Goal: Transaction & Acquisition: Subscribe to service/newsletter

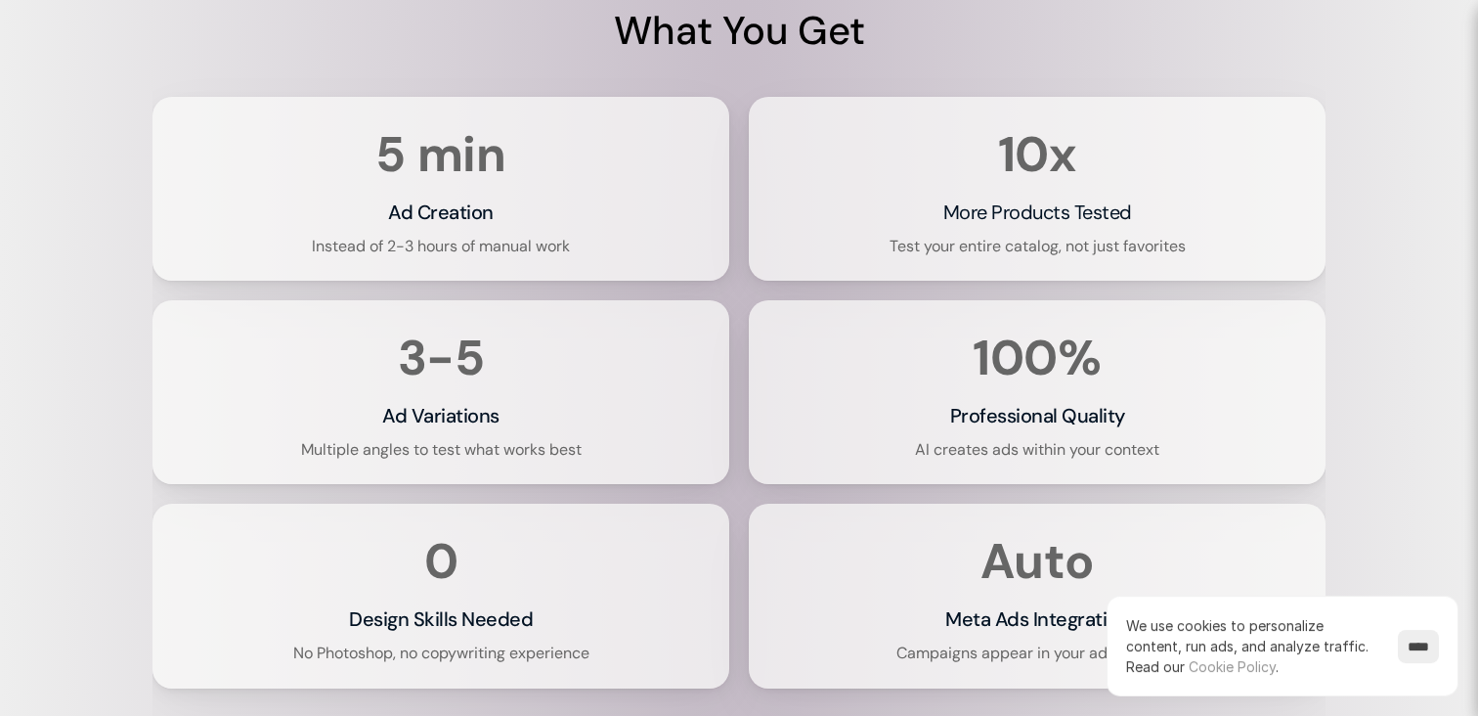
scroll to position [4000, 0]
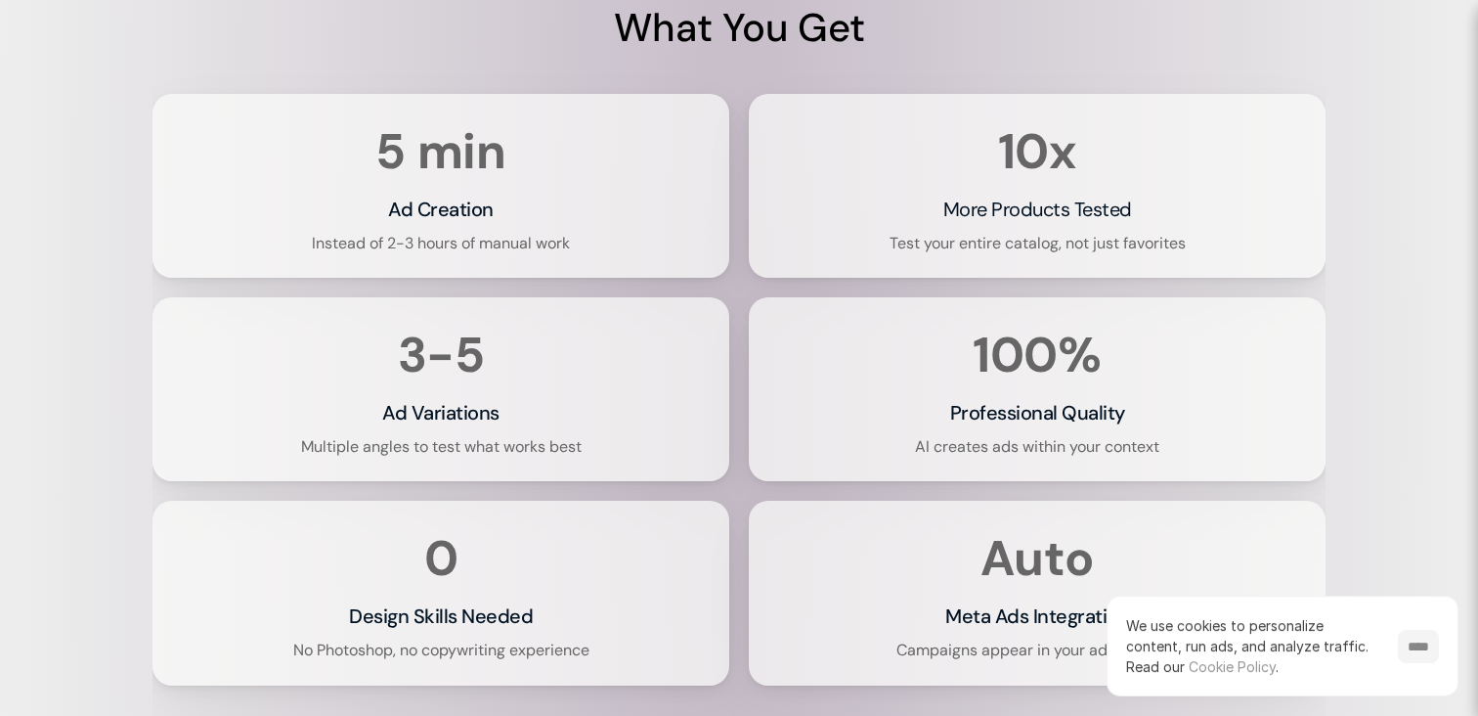
click at [1418, 644] on input "****" at bounding box center [1418, 646] width 41 height 33
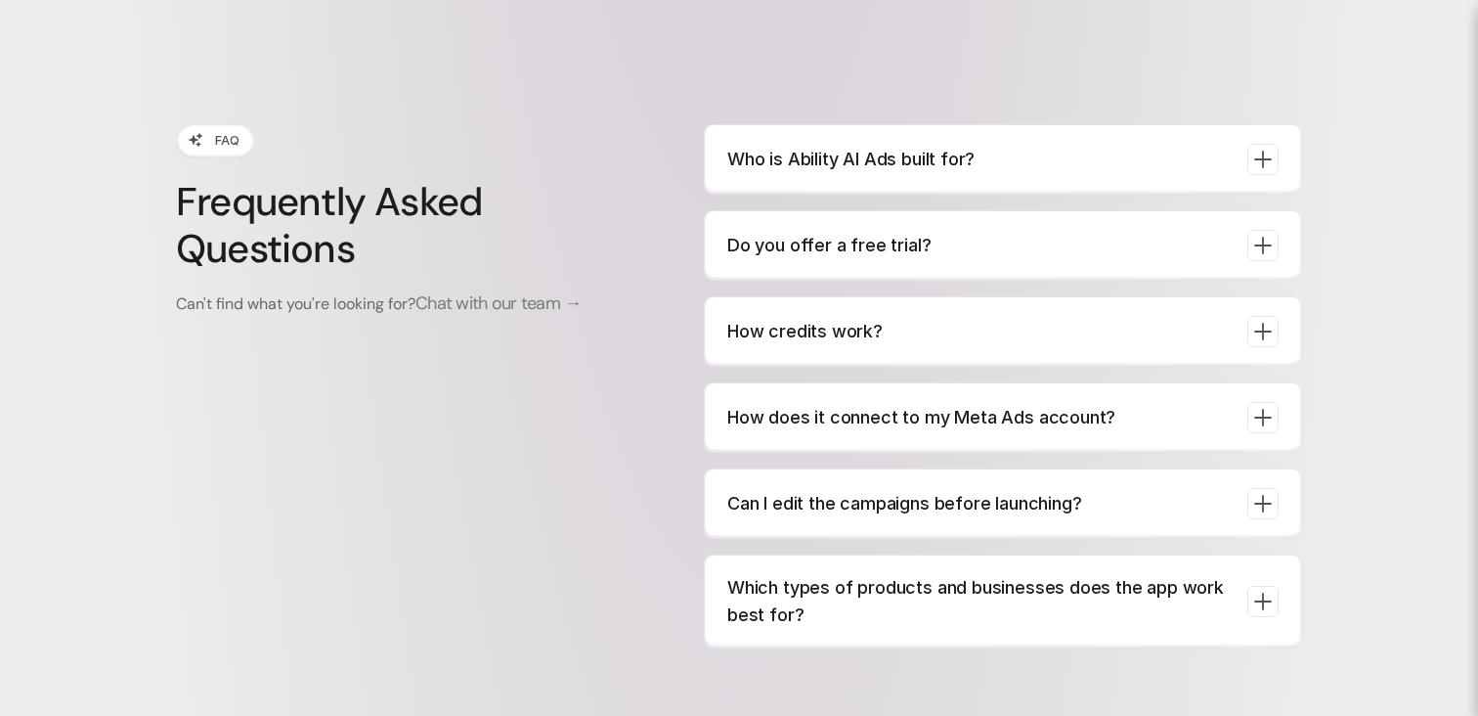
scroll to position [7402, 0]
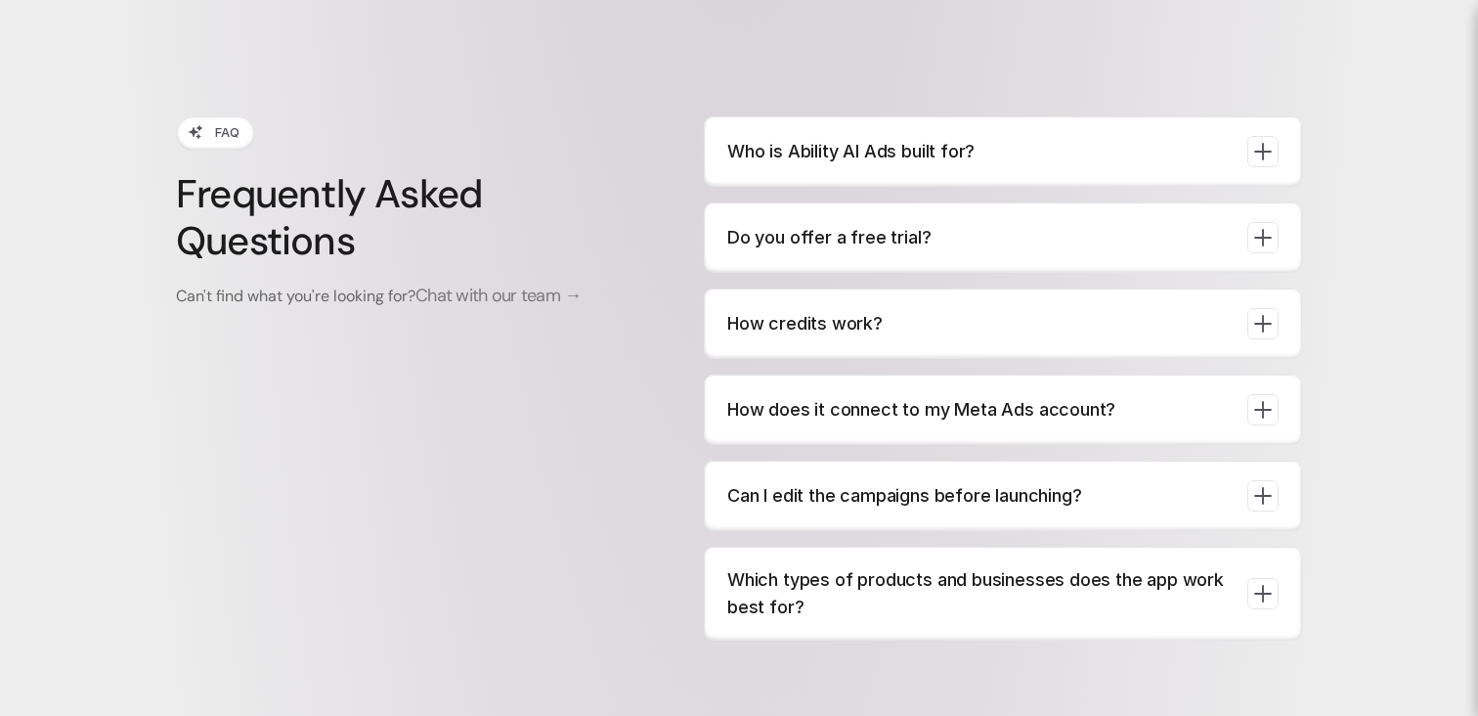
click at [839, 156] on p "Who is Ability AI Ads built for?" at bounding box center [979, 151] width 504 height 27
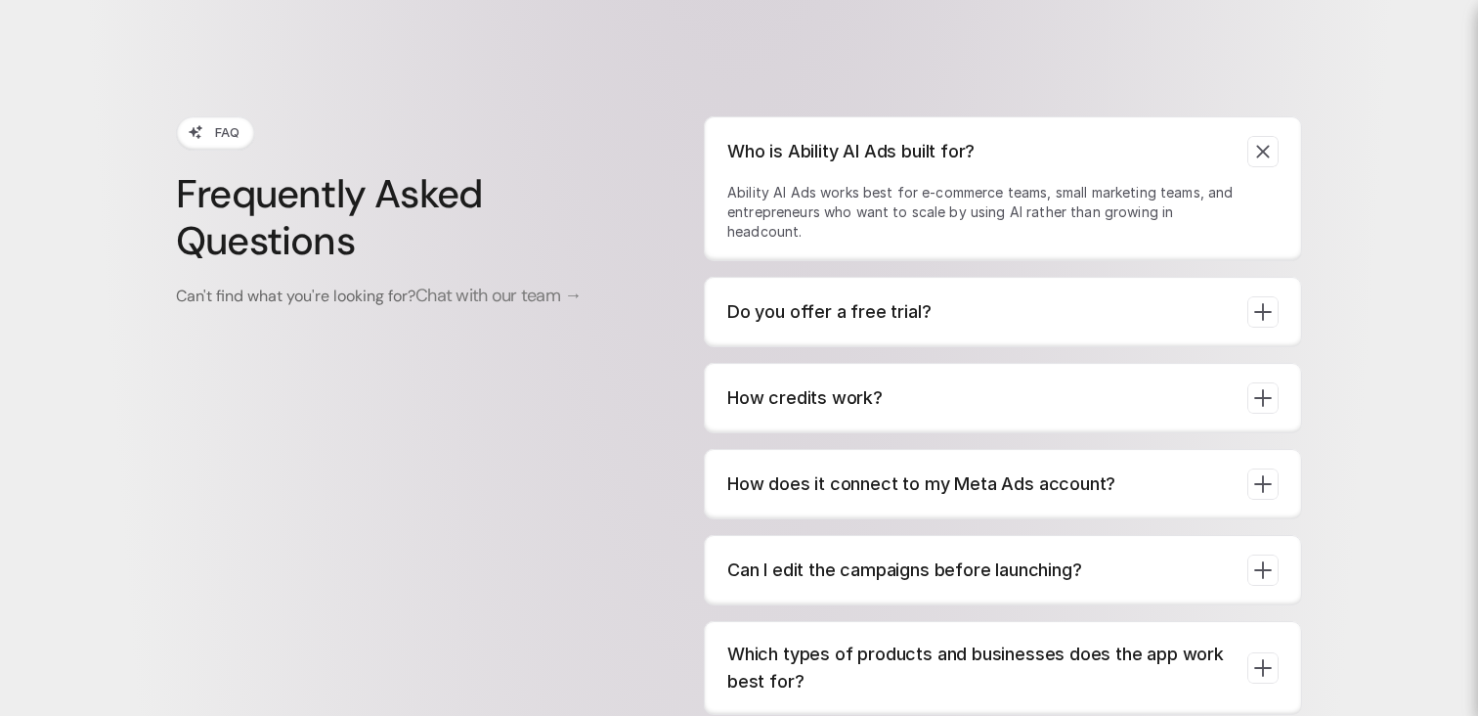
click at [839, 156] on p "Who is Ability AI Ads built for?" at bounding box center [979, 151] width 504 height 27
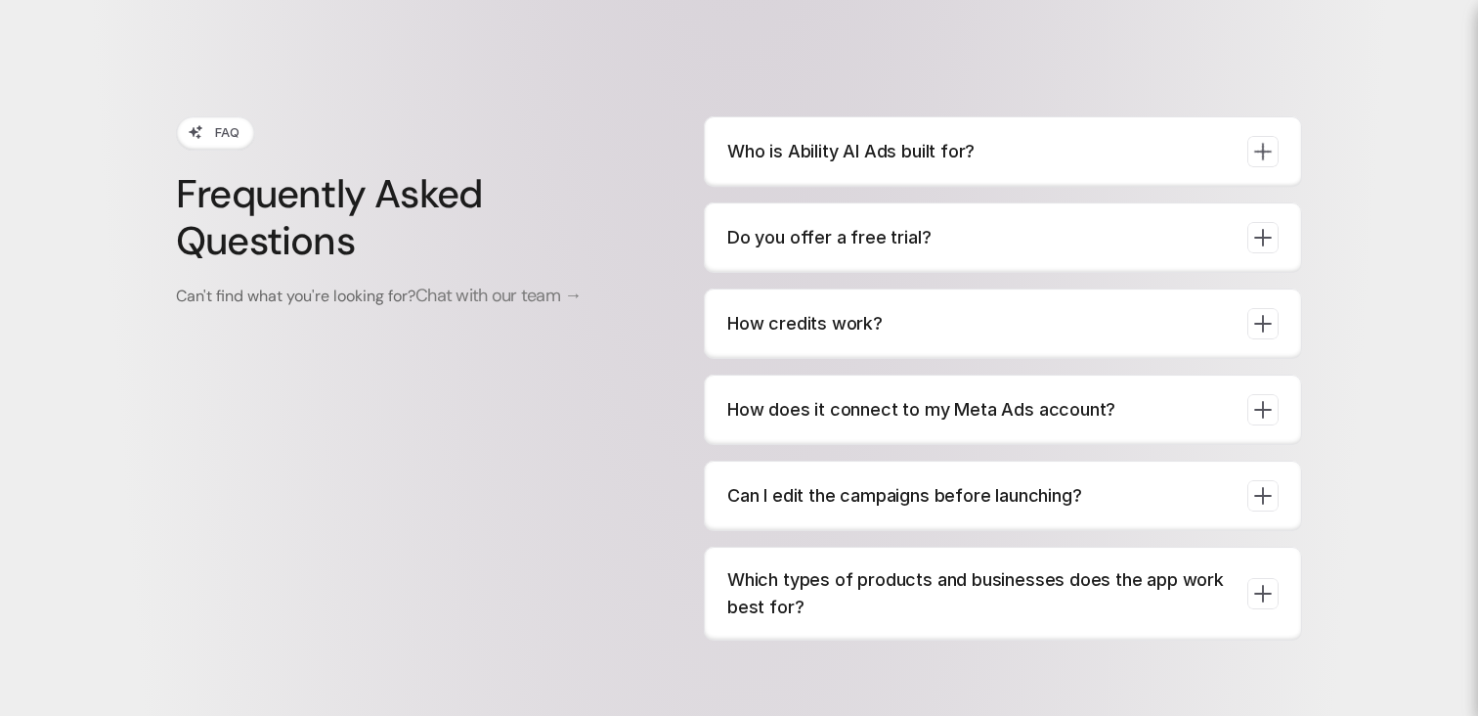
click at [841, 251] on p "Do you offer a free trial?" at bounding box center [979, 237] width 504 height 27
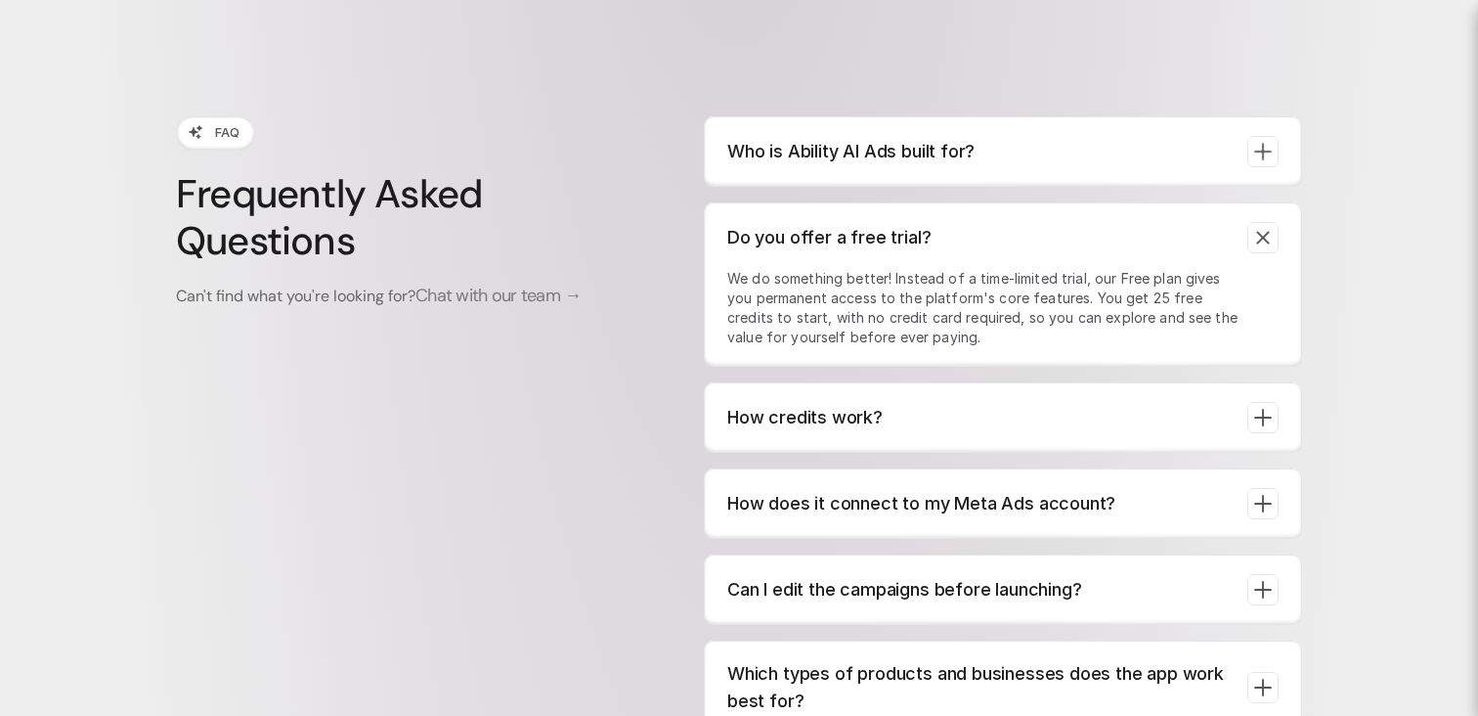
click at [841, 251] on p "Do you offer a free trial?" at bounding box center [979, 237] width 504 height 27
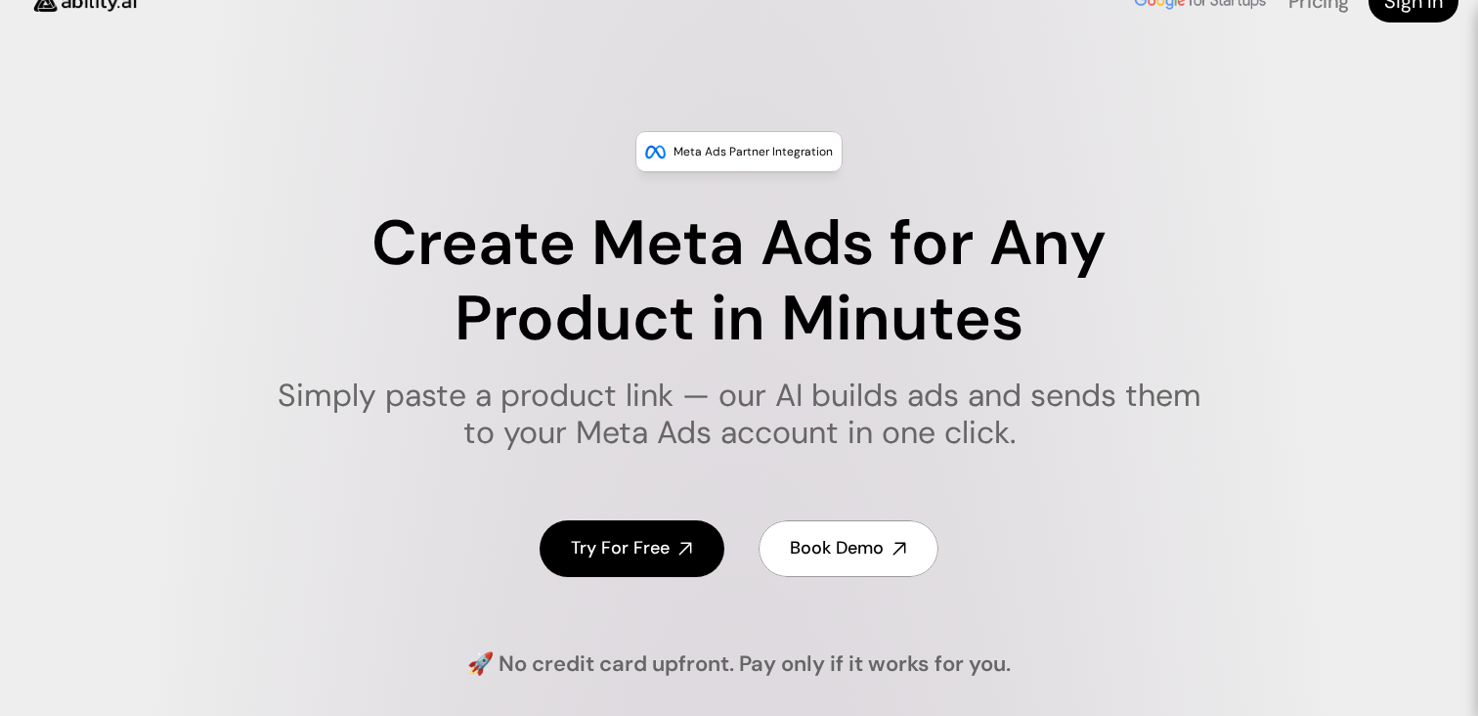
scroll to position [0, 0]
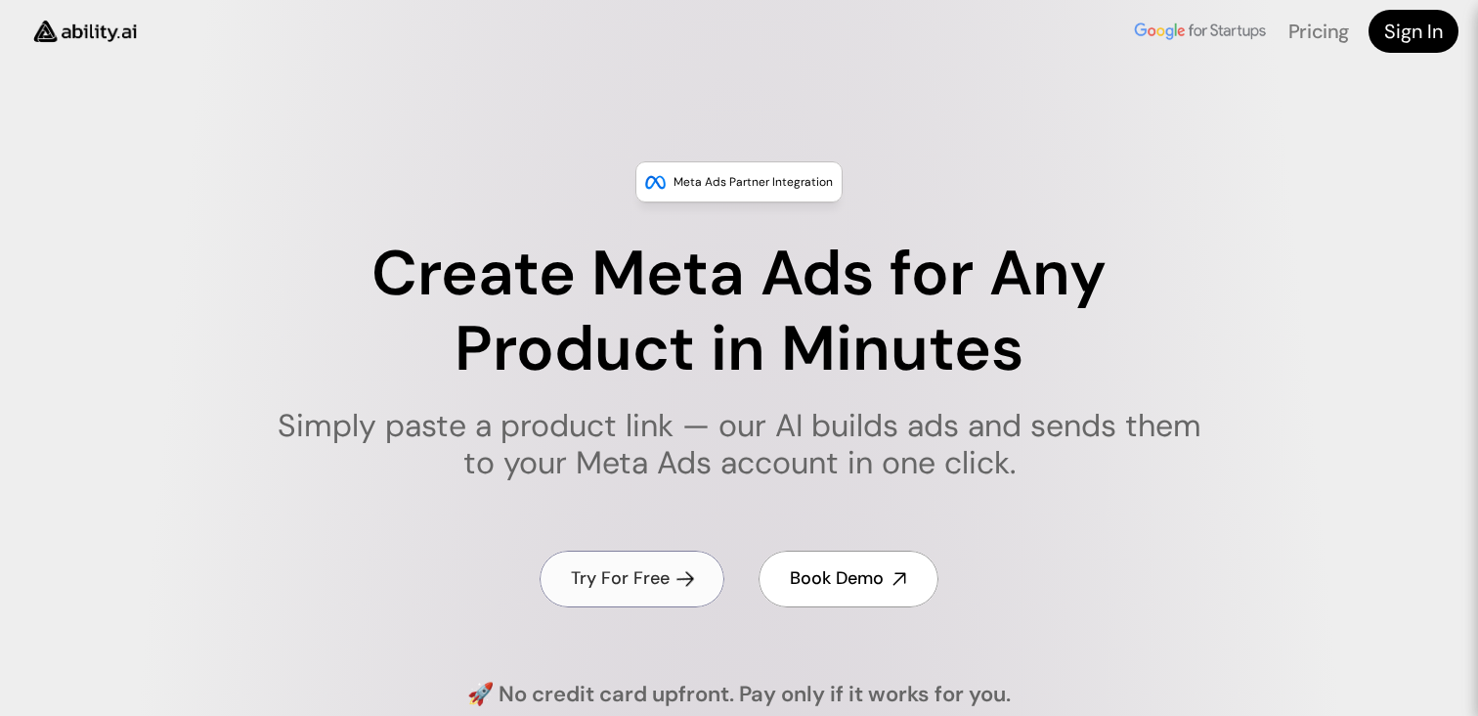
click at [617, 576] on h4 "Try For Free" at bounding box center [620, 578] width 99 height 24
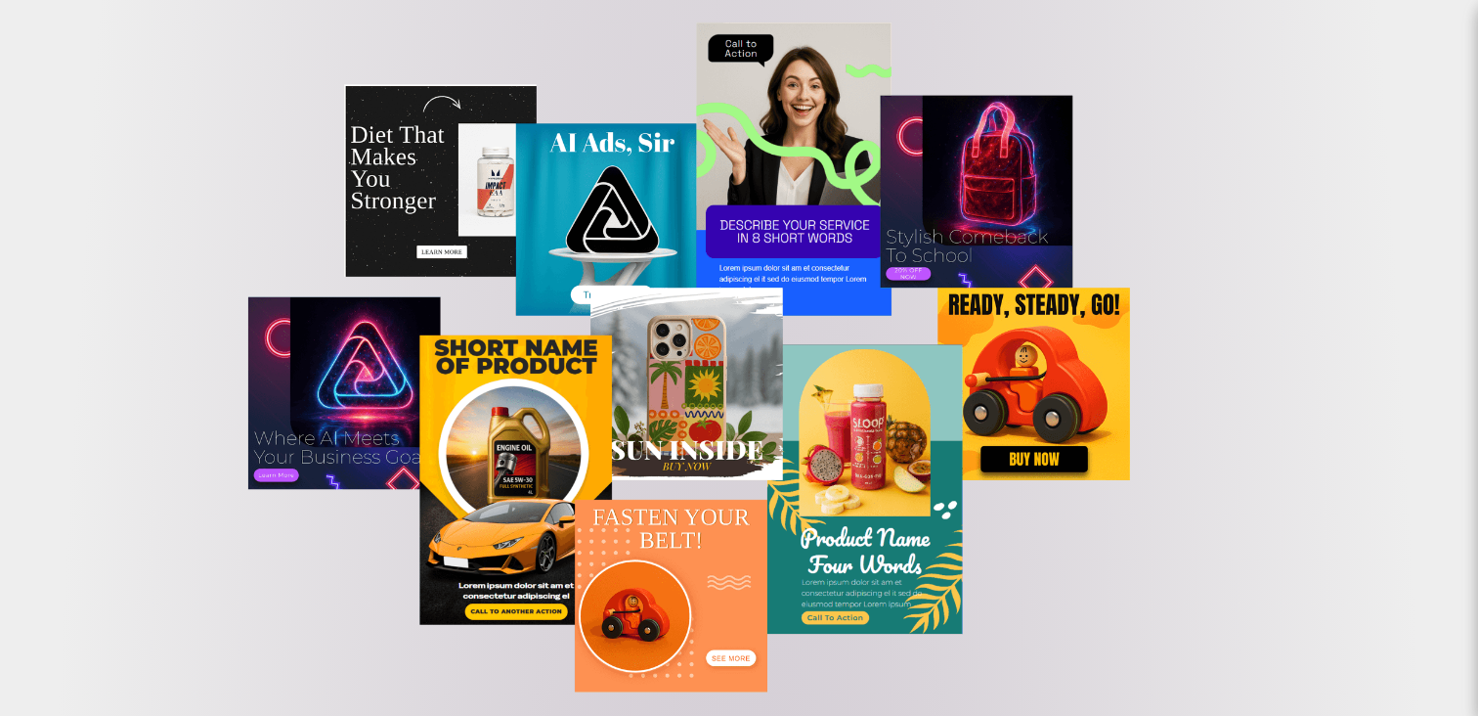
scroll to position [1211, 0]
